Goal: Navigation & Orientation: Understand site structure

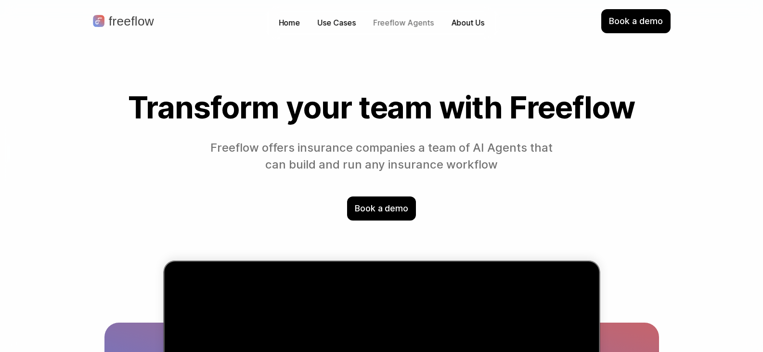
click at [409, 21] on p "Freeflow Agents" at bounding box center [403, 22] width 61 height 11
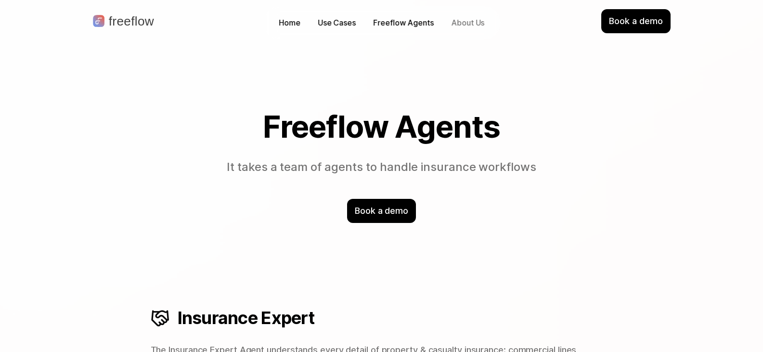
click at [465, 23] on p "About Us" at bounding box center [467, 22] width 33 height 11
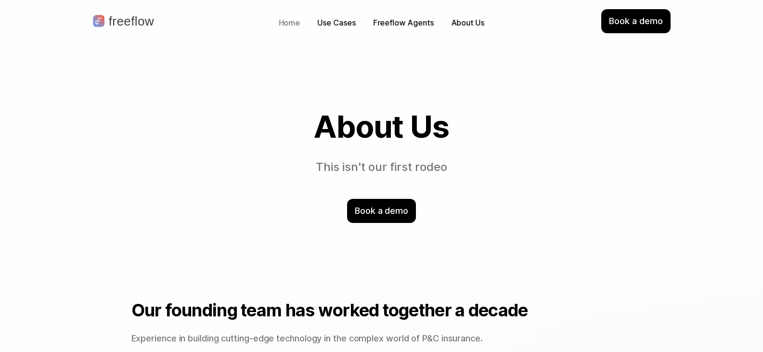
click at [289, 20] on p "Home" at bounding box center [290, 22] width 22 height 11
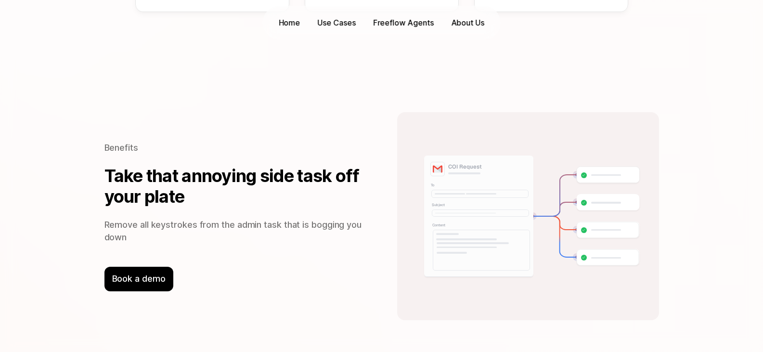
scroll to position [1252, 0]
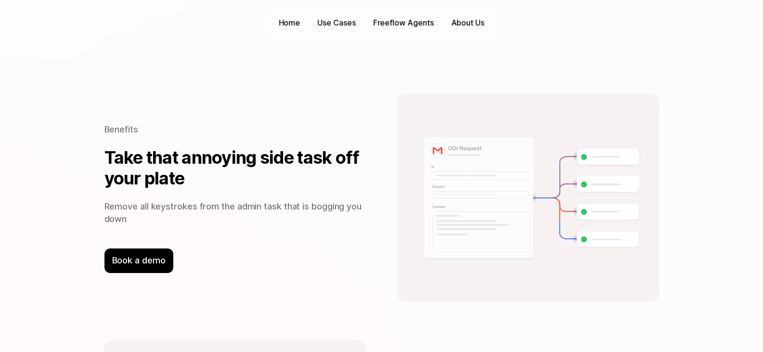
click at [488, 194] on div at bounding box center [465, 194] width 60 height 0
click at [486, 194] on div at bounding box center [480, 194] width 97 height 7
